Goal: Navigation & Orientation: Find specific page/section

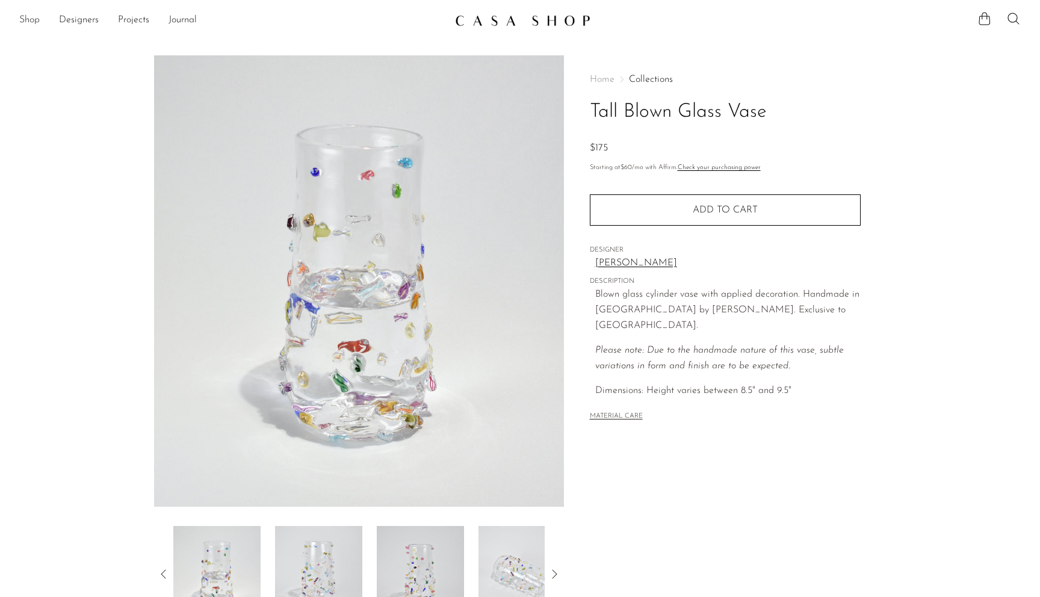
click at [24, 26] on link "Shop" at bounding box center [29, 21] width 20 height 16
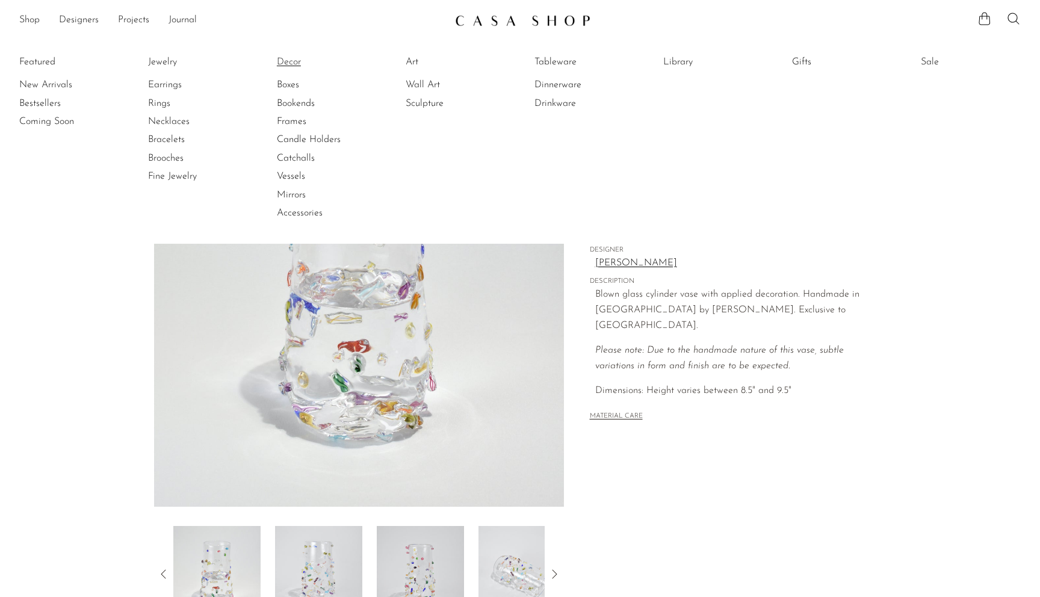
click at [291, 61] on link "Decor" at bounding box center [322, 61] width 90 height 13
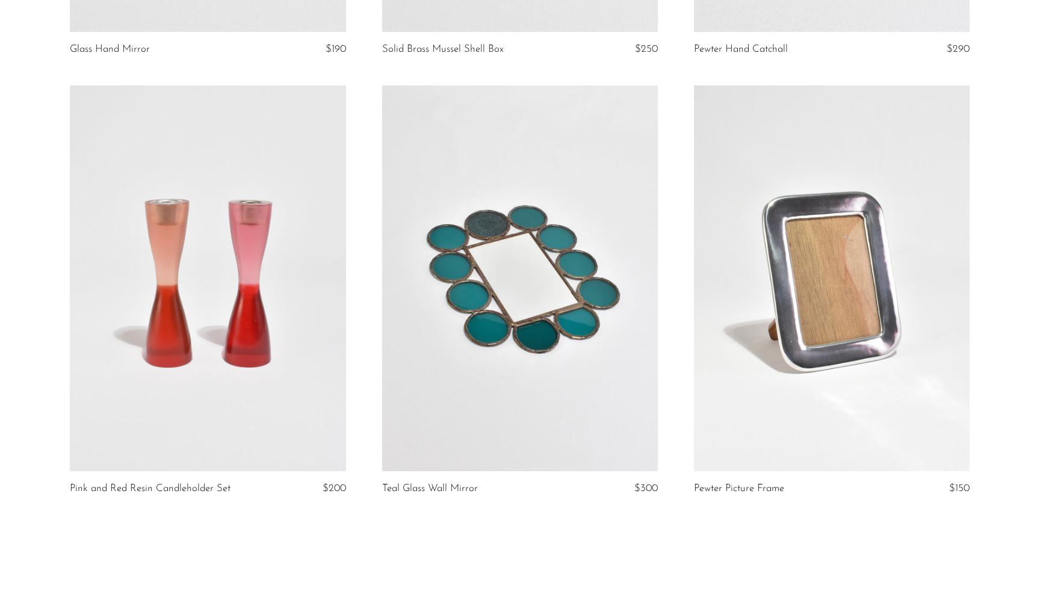
scroll to position [5078, 0]
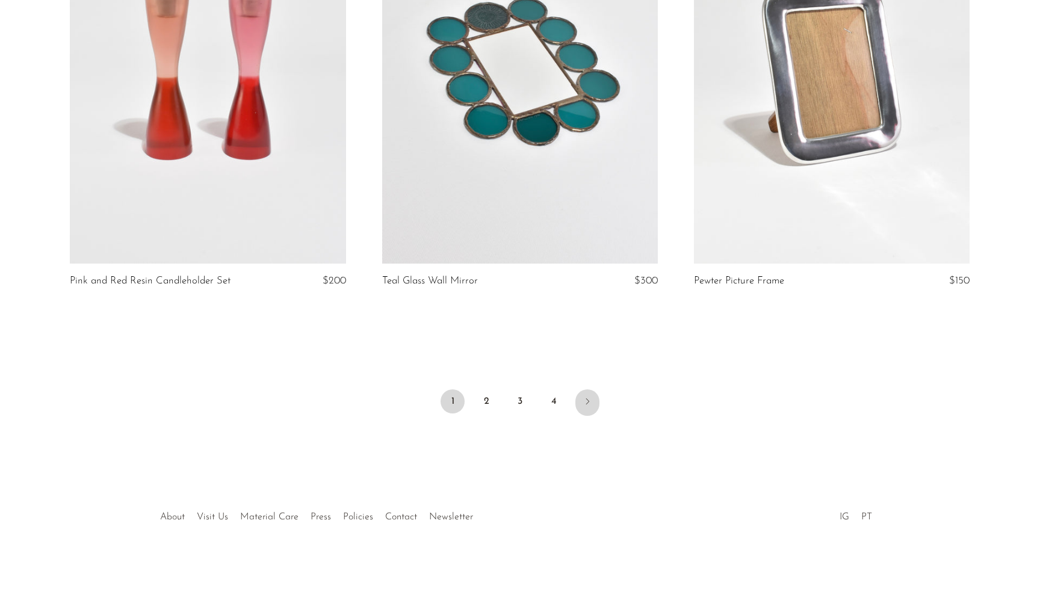
click at [584, 400] on icon "Next" at bounding box center [588, 402] width 10 height 10
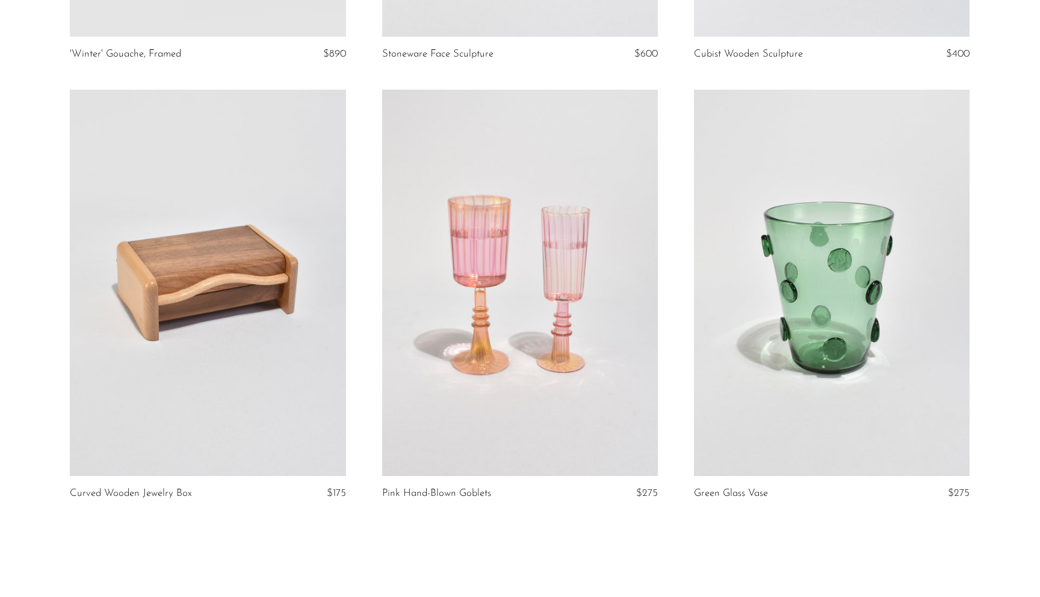
scroll to position [4965, 0]
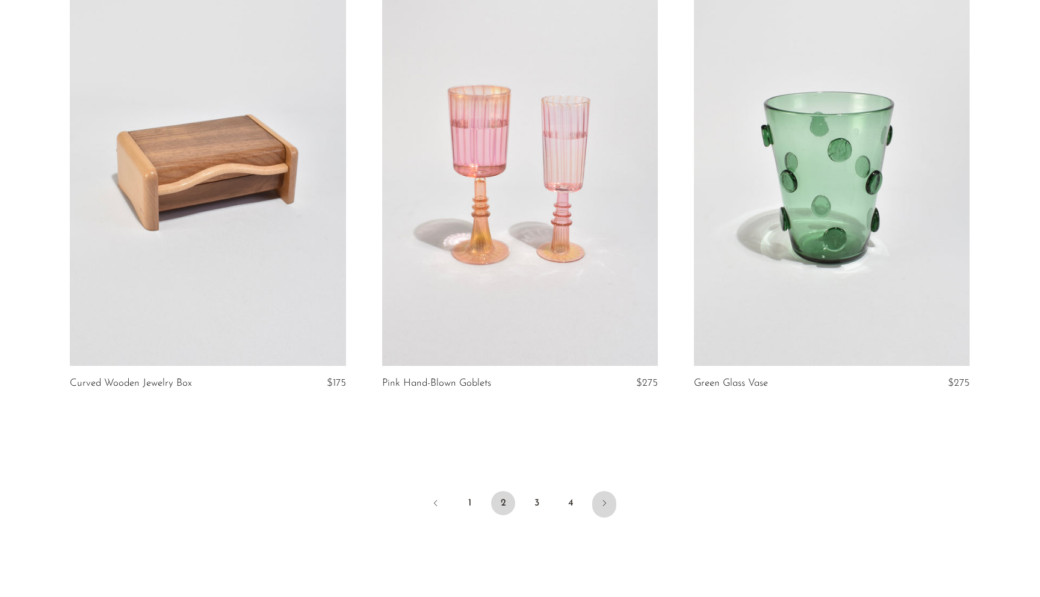
click at [604, 504] on icon "Next" at bounding box center [604, 503] width 10 height 10
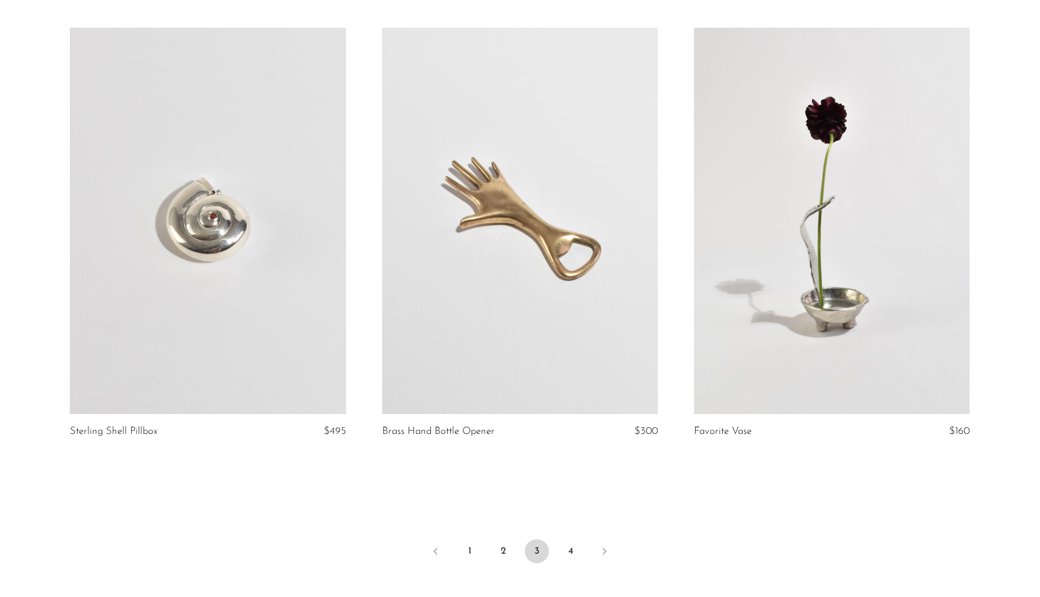
scroll to position [5067, 0]
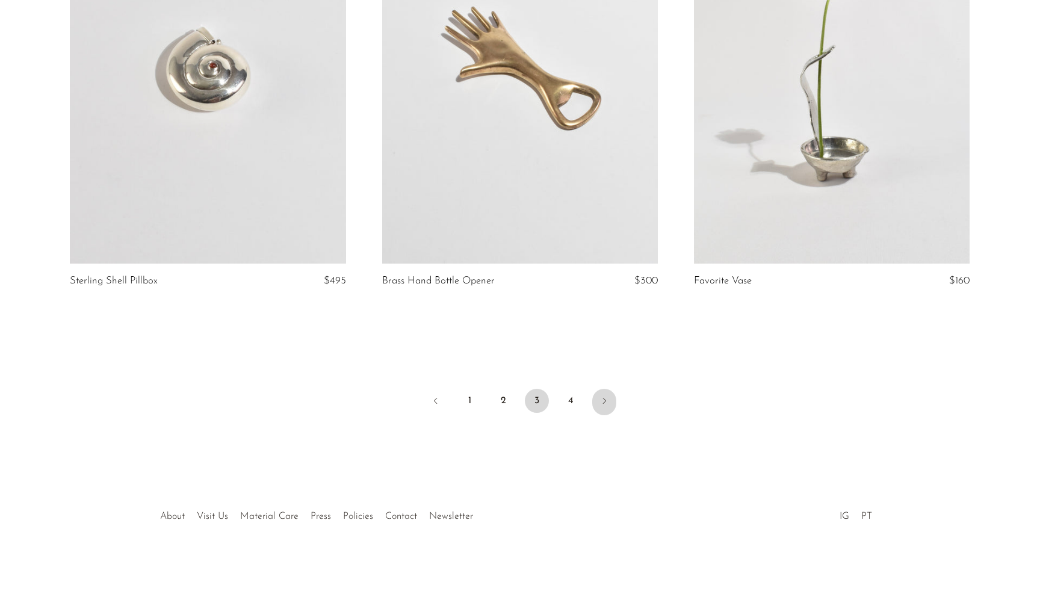
click at [601, 402] on icon "Next" at bounding box center [604, 401] width 10 height 10
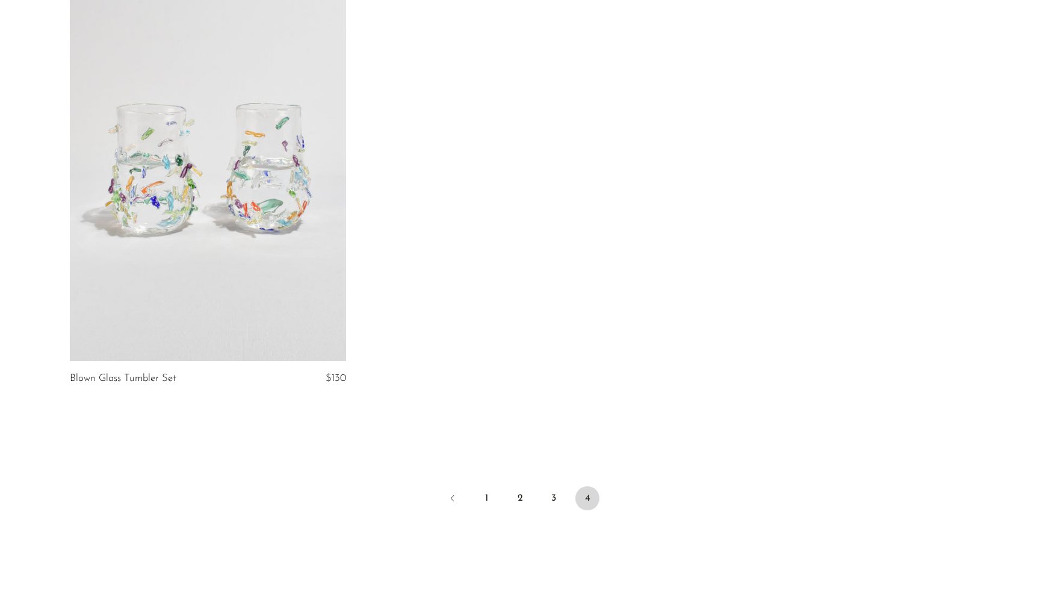
scroll to position [2389, 0]
